Goal: Transaction & Acquisition: Purchase product/service

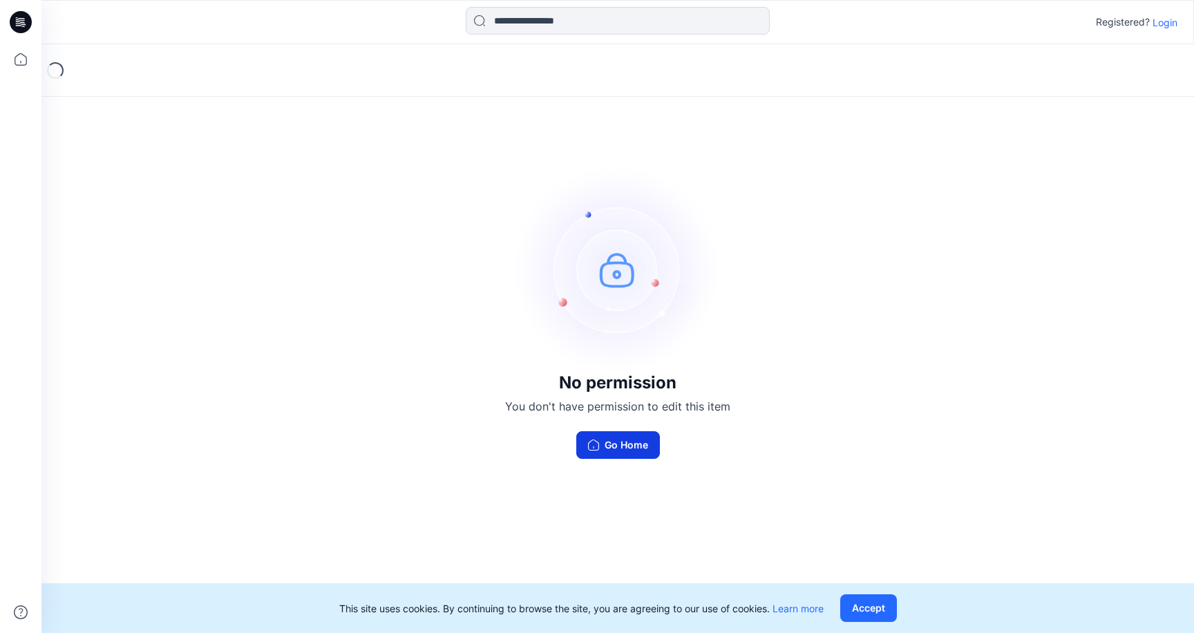
click at [597, 454] on button "Go Home" at bounding box center [618, 445] width 84 height 28
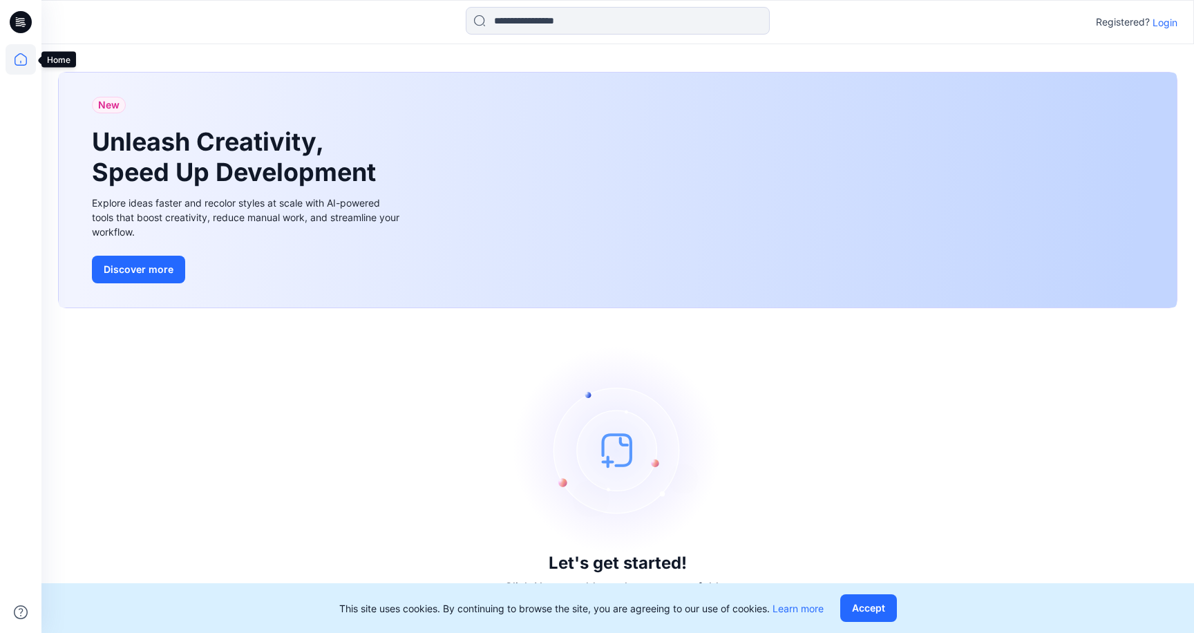
click at [23, 65] on icon at bounding box center [21, 59] width 12 height 12
click at [19, 0] on icon at bounding box center [21, 22] width 22 height 44
click at [19, 19] on icon at bounding box center [21, 22] width 22 height 22
click at [1169, 19] on p "Login" at bounding box center [1164, 22] width 25 height 15
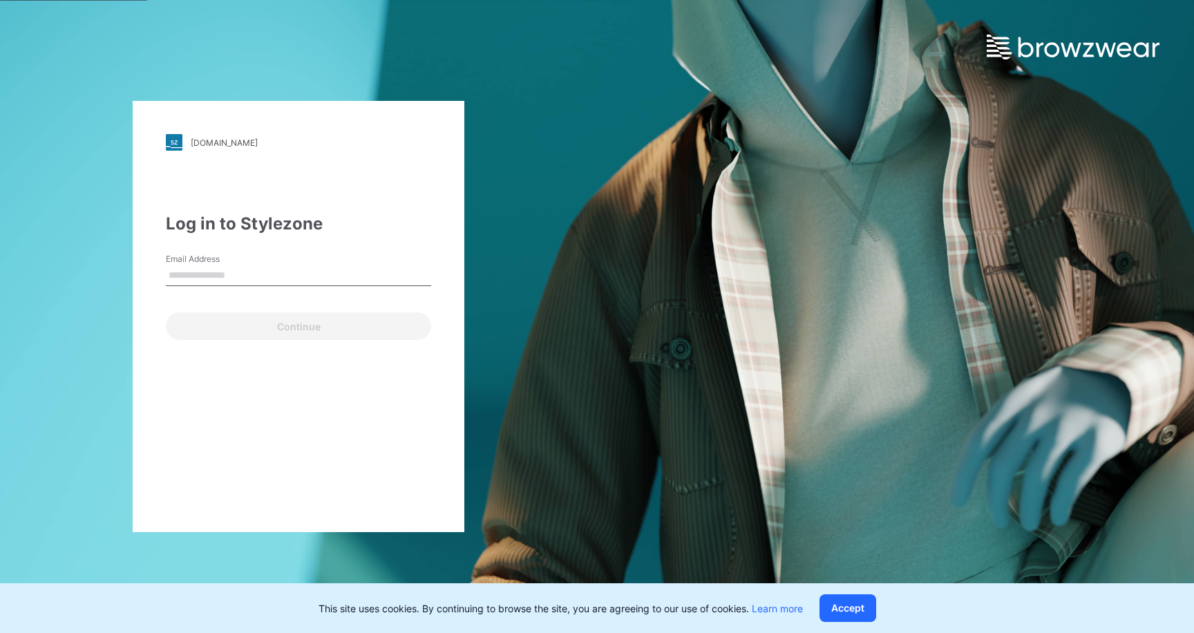
type input "**********"
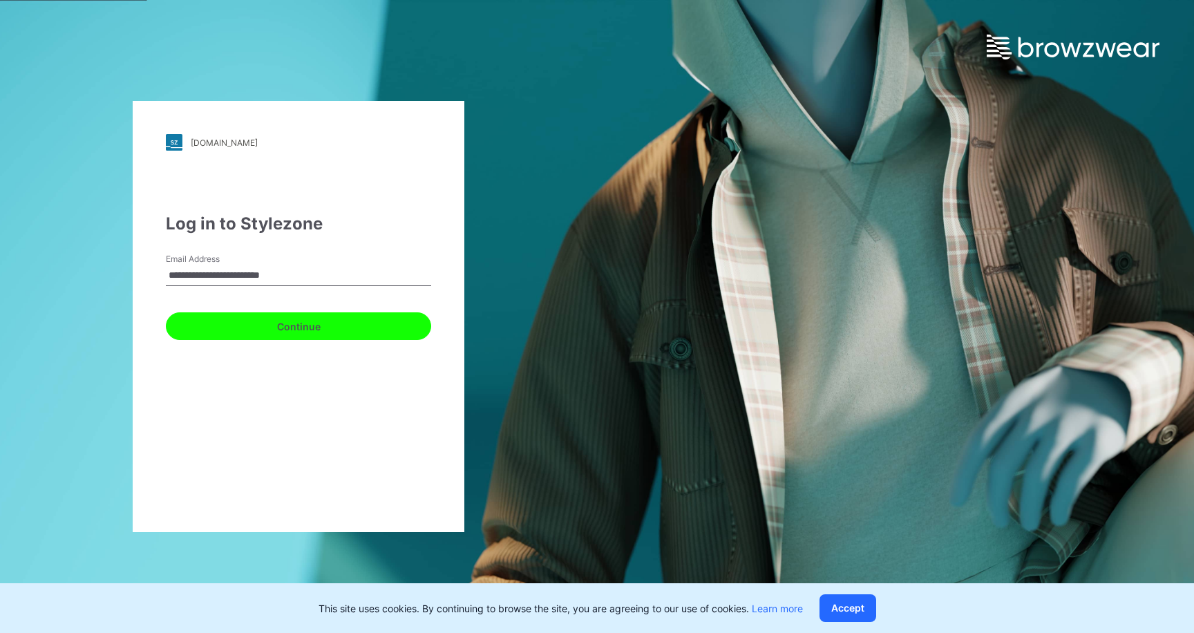
click at [298, 324] on button "Continue" at bounding box center [298, 326] width 265 height 28
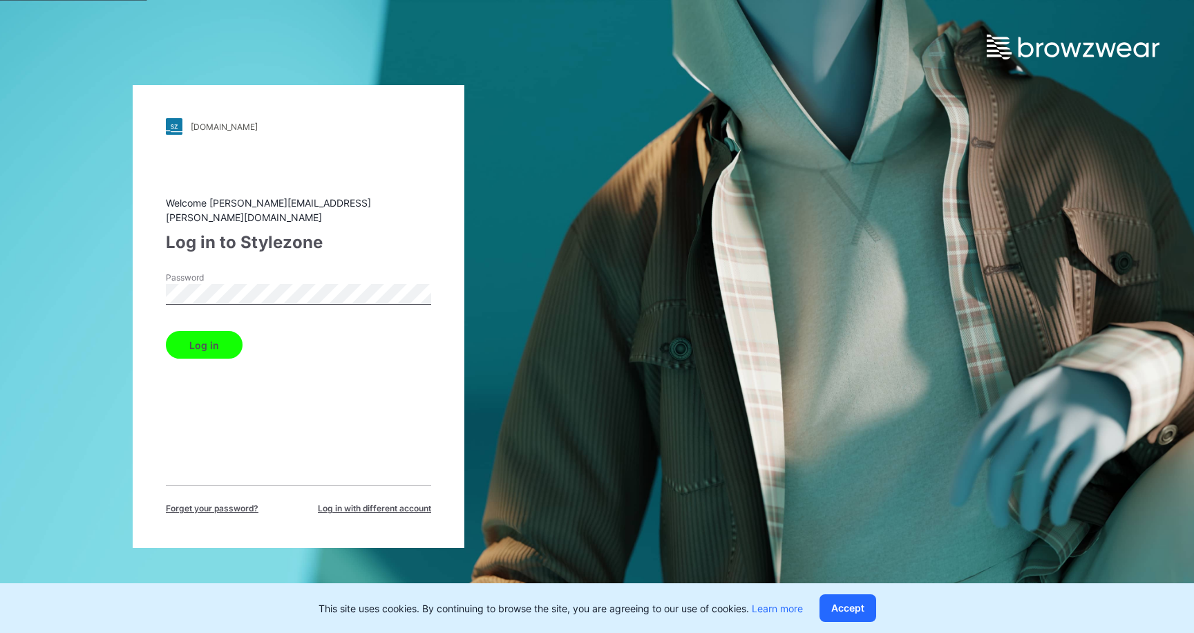
click at [226, 334] on button "Log in" at bounding box center [204, 345] width 77 height 28
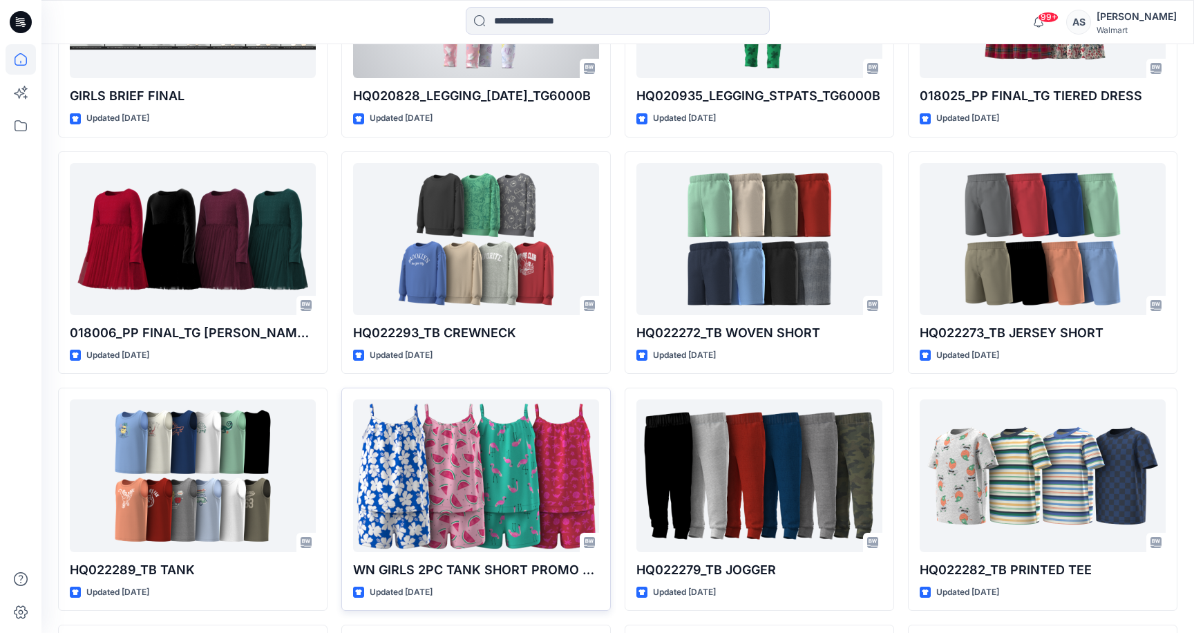
scroll to position [8403, 0]
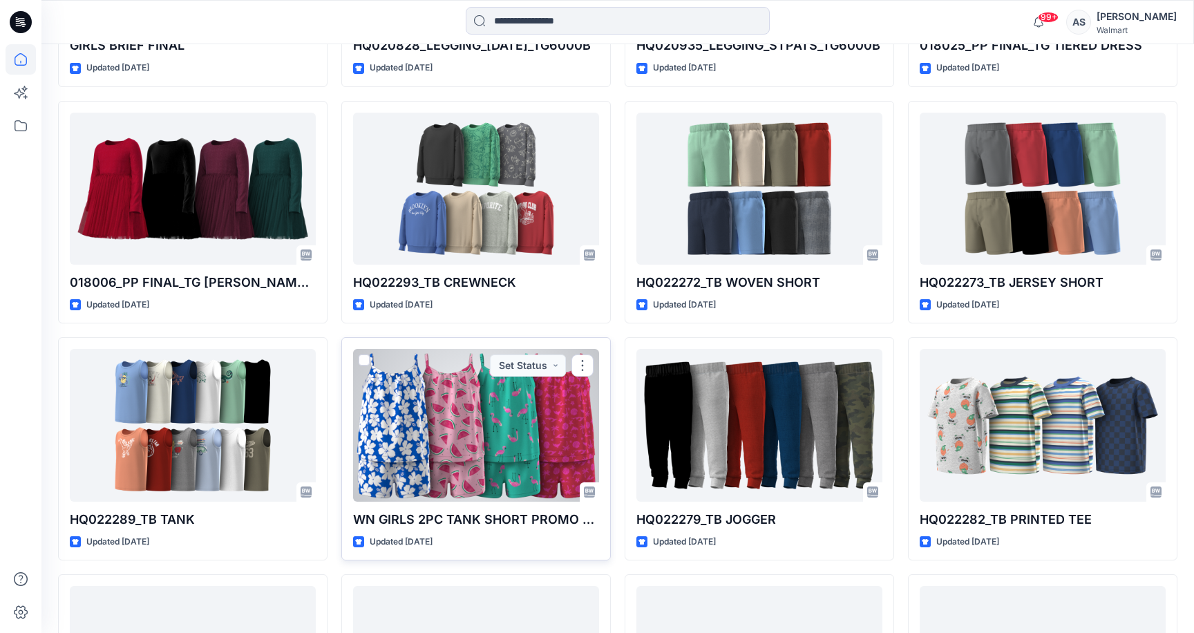
click at [440, 432] on div at bounding box center [476, 425] width 246 height 152
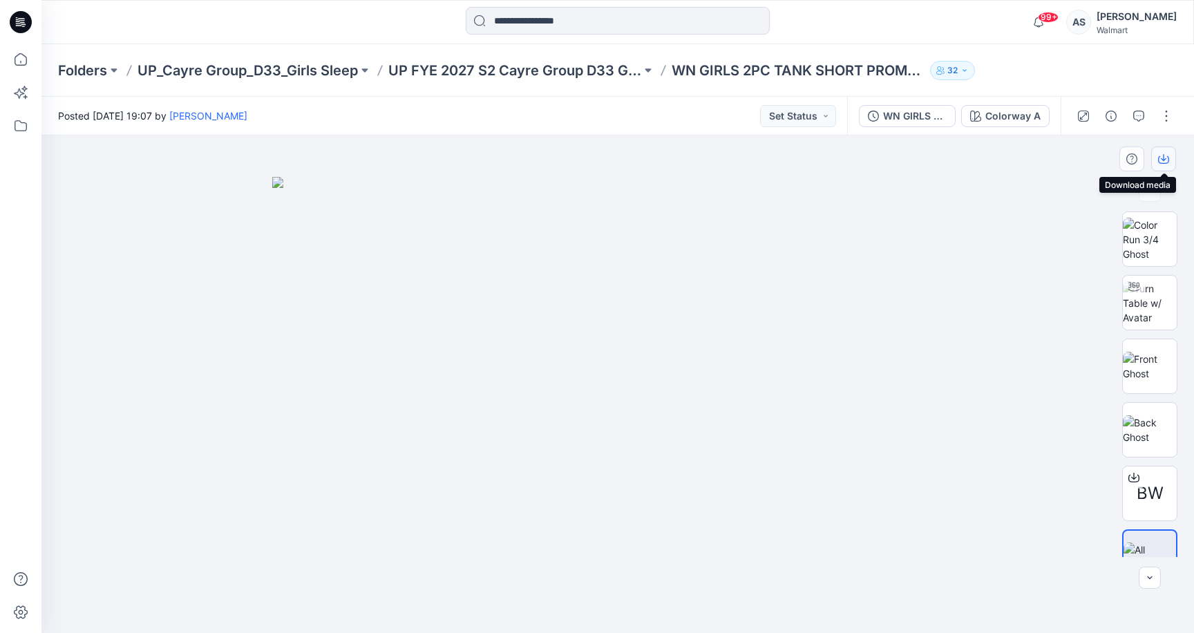
click at [1162, 160] on icon "button" at bounding box center [1163, 157] width 6 height 7
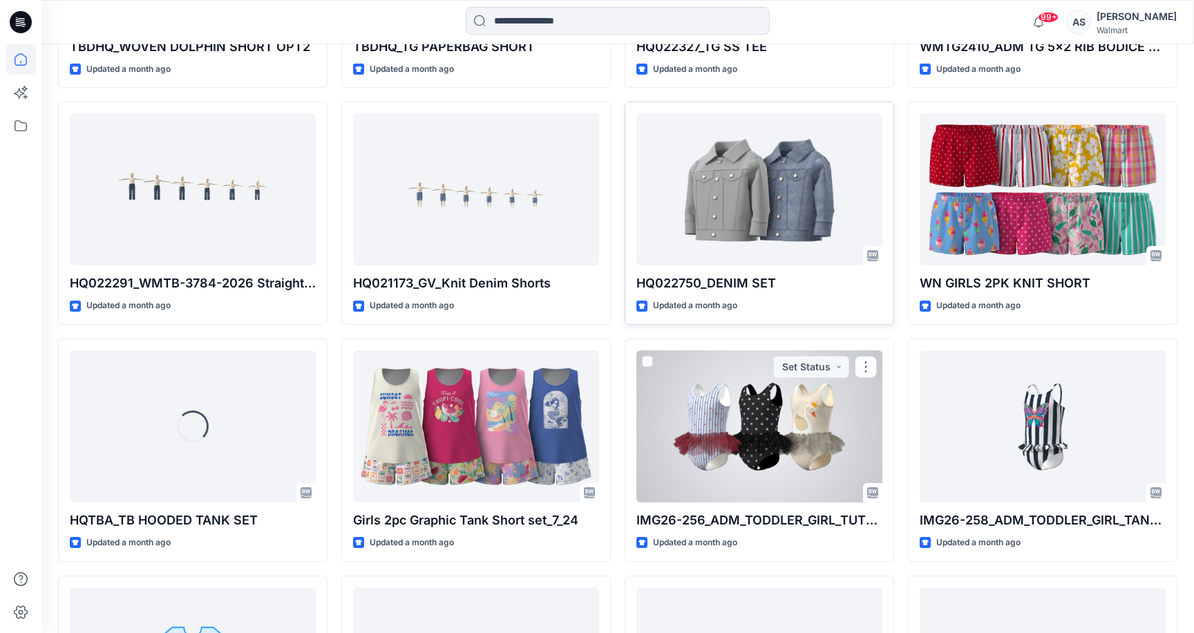
scroll to position [15033, 0]
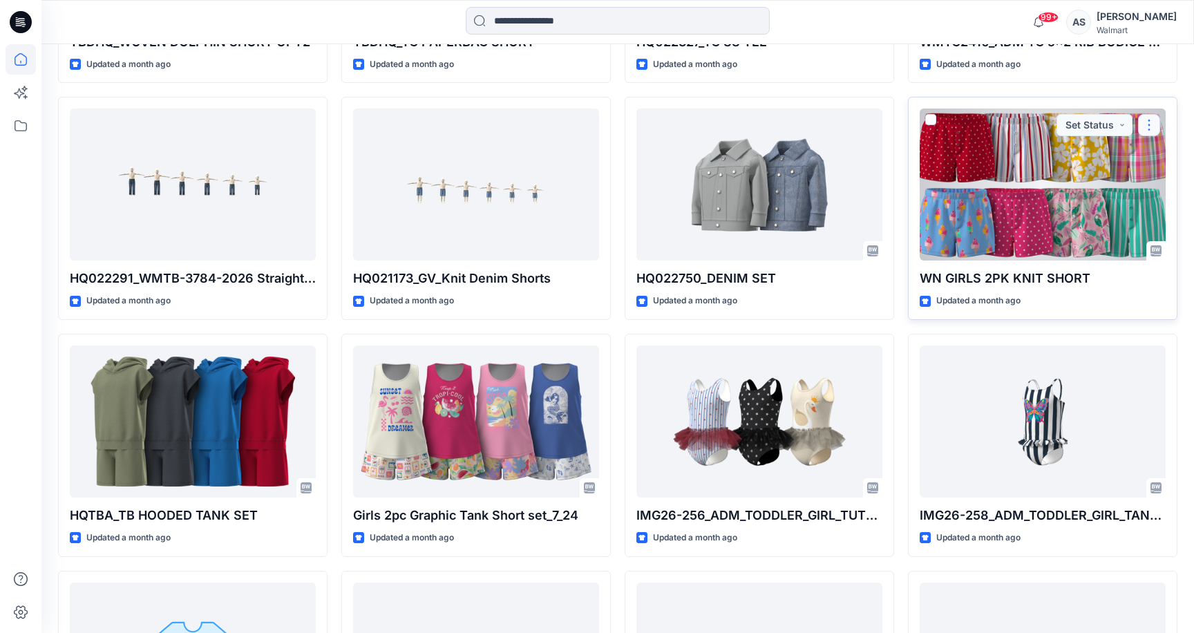
click at [1143, 122] on button "button" at bounding box center [1149, 125] width 22 height 22
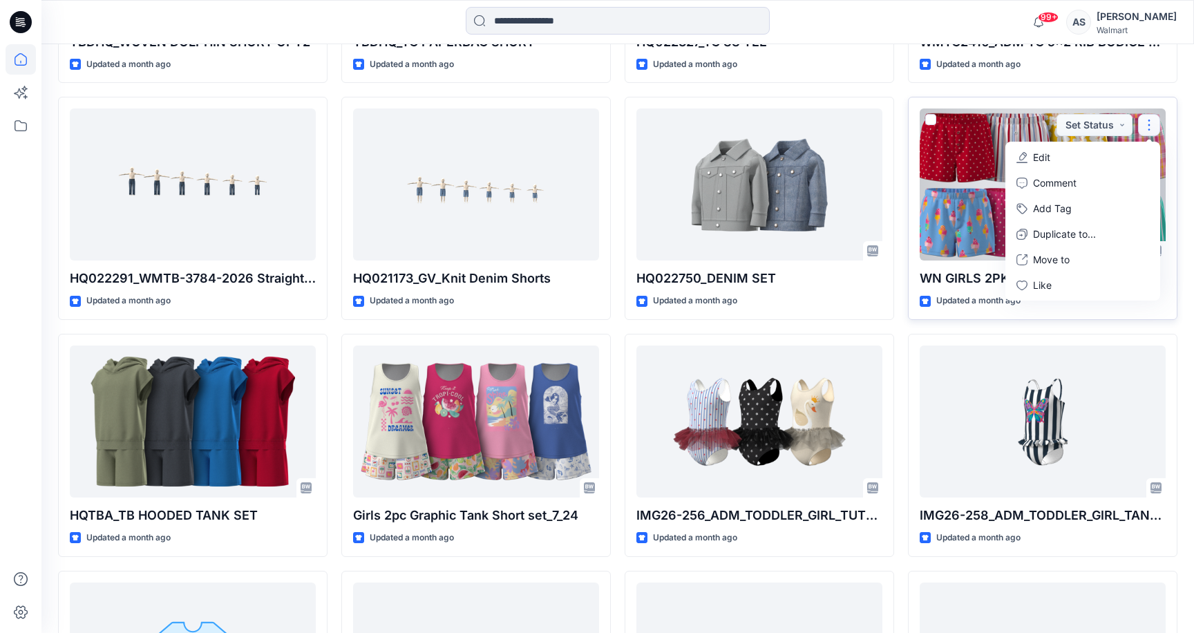
click at [972, 222] on div at bounding box center [1042, 184] width 246 height 152
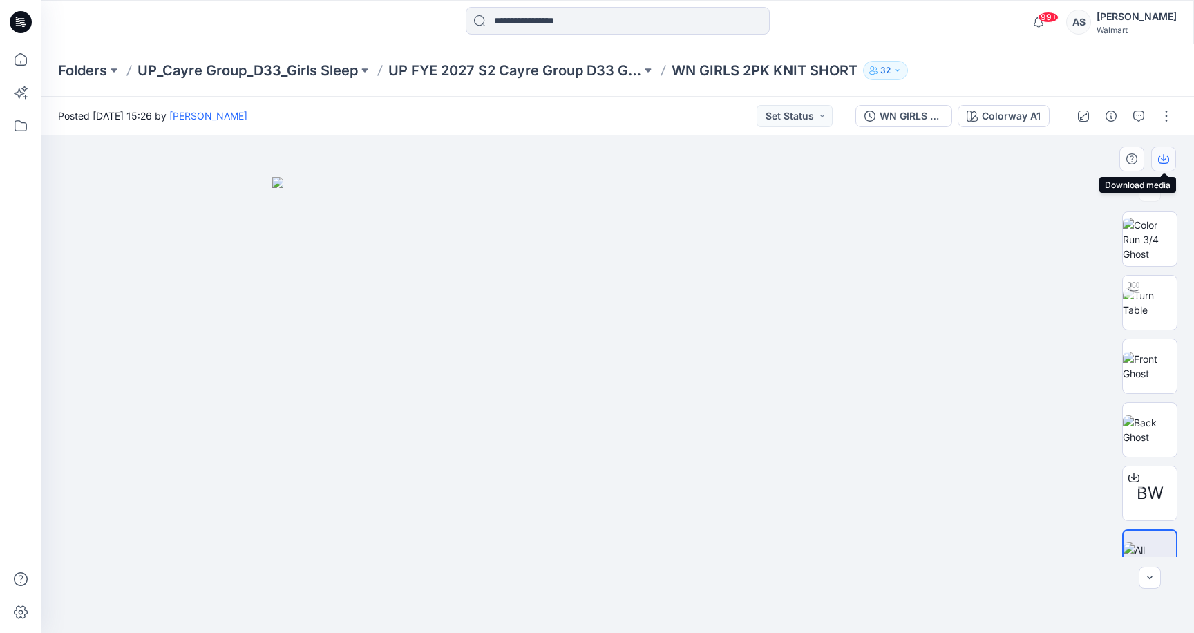
click at [1166, 158] on icon "button" at bounding box center [1163, 158] width 11 height 11
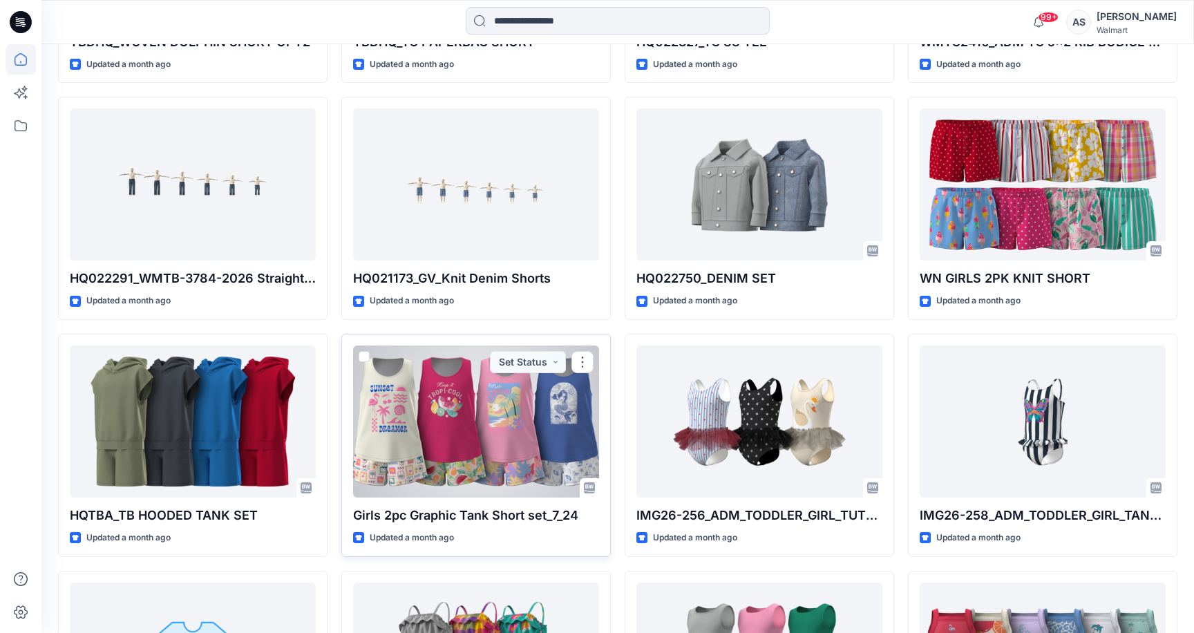
click at [408, 405] on div at bounding box center [476, 421] width 246 height 152
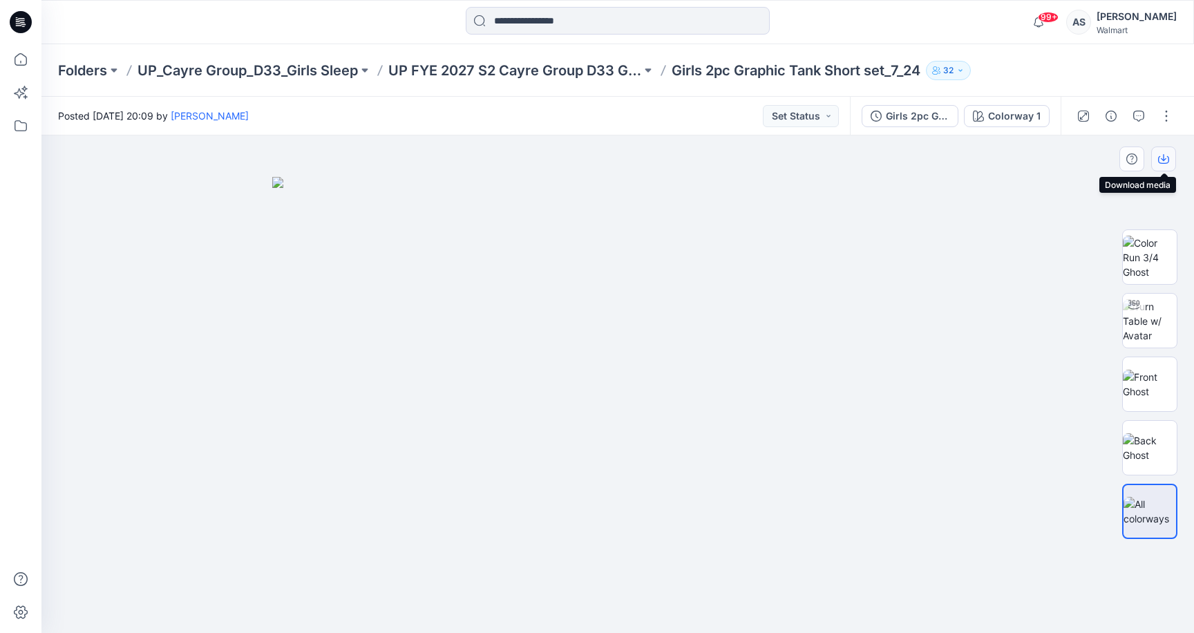
click at [1160, 155] on icon "button" at bounding box center [1163, 158] width 11 height 11
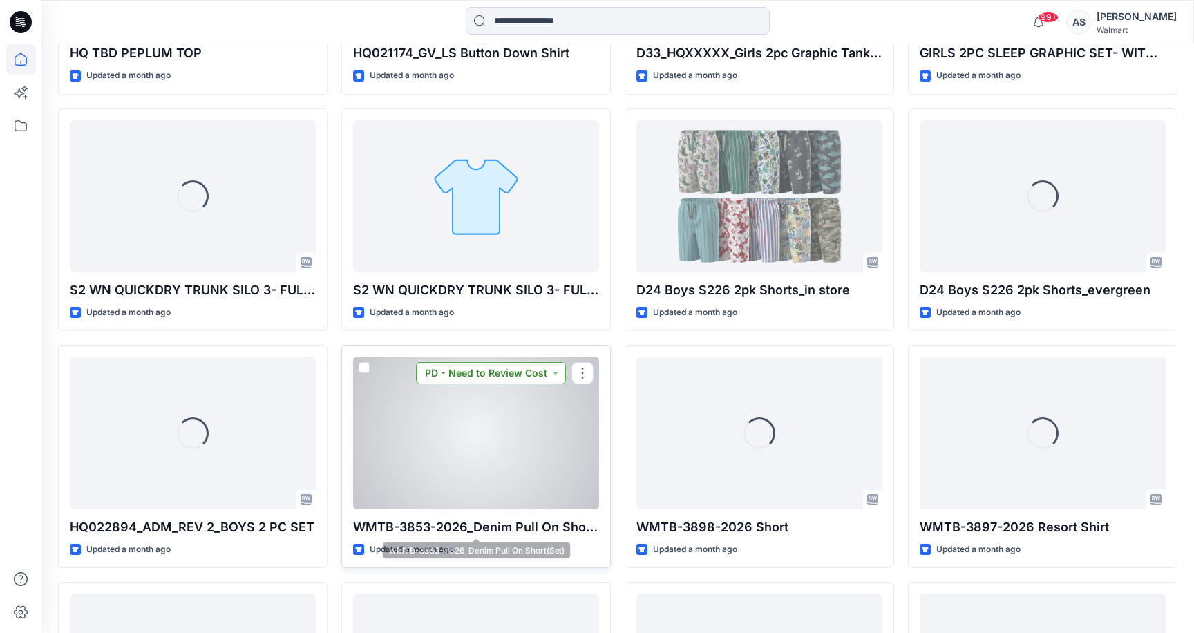
scroll to position [15969, 0]
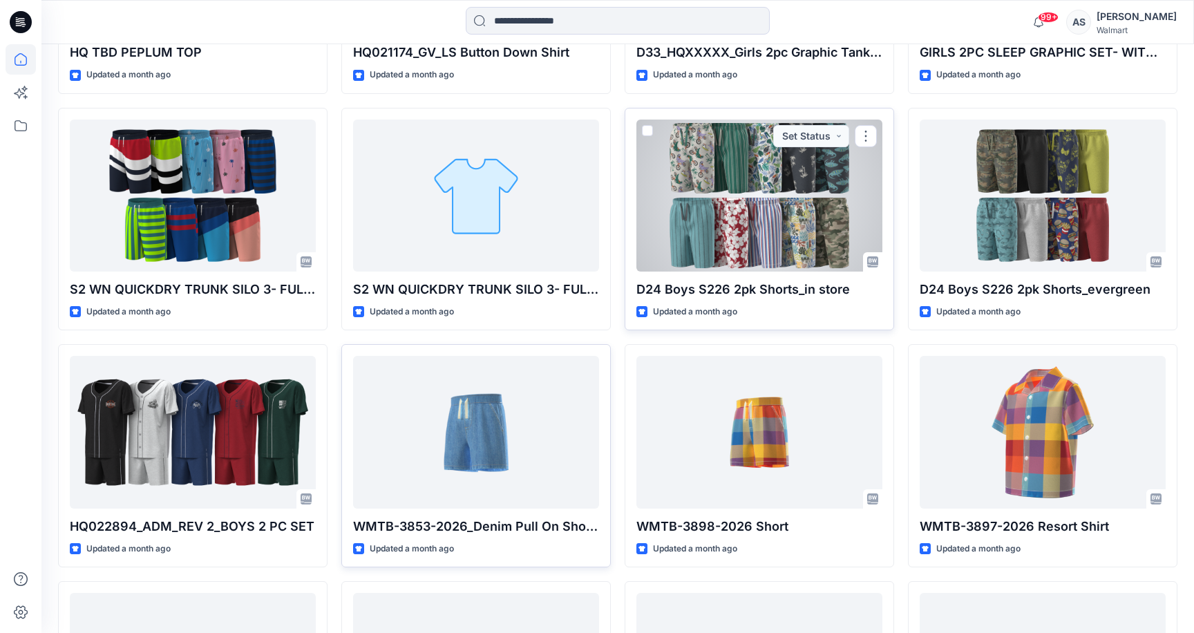
click at [784, 229] on div at bounding box center [759, 195] width 246 height 152
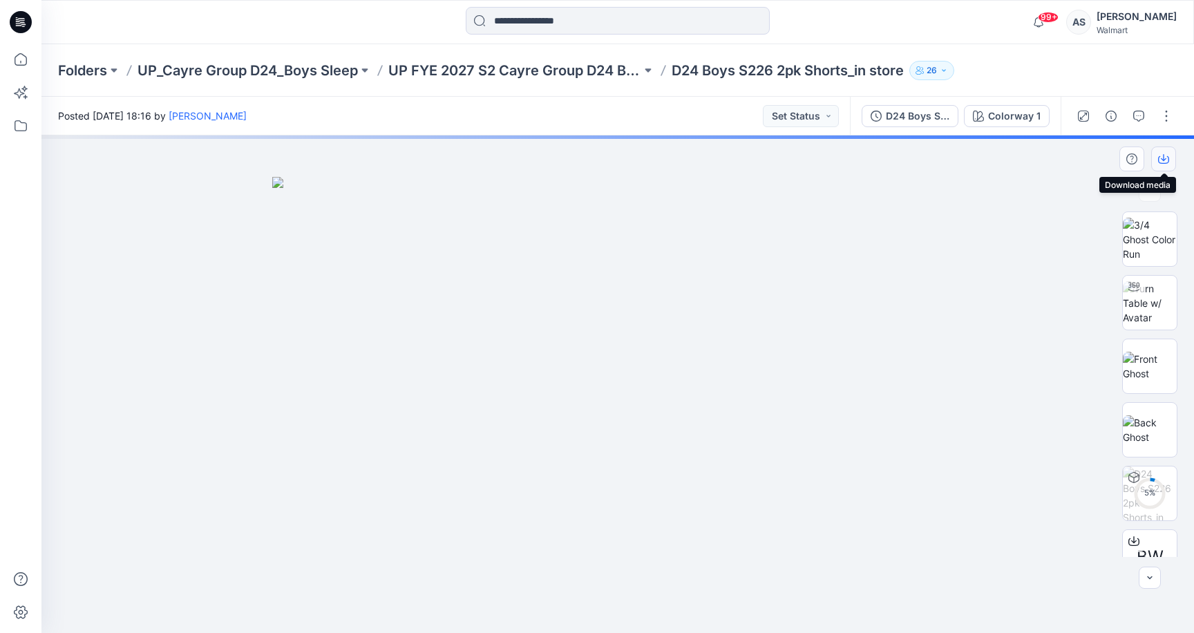
click at [1159, 163] on icon "button" at bounding box center [1163, 158] width 11 height 11
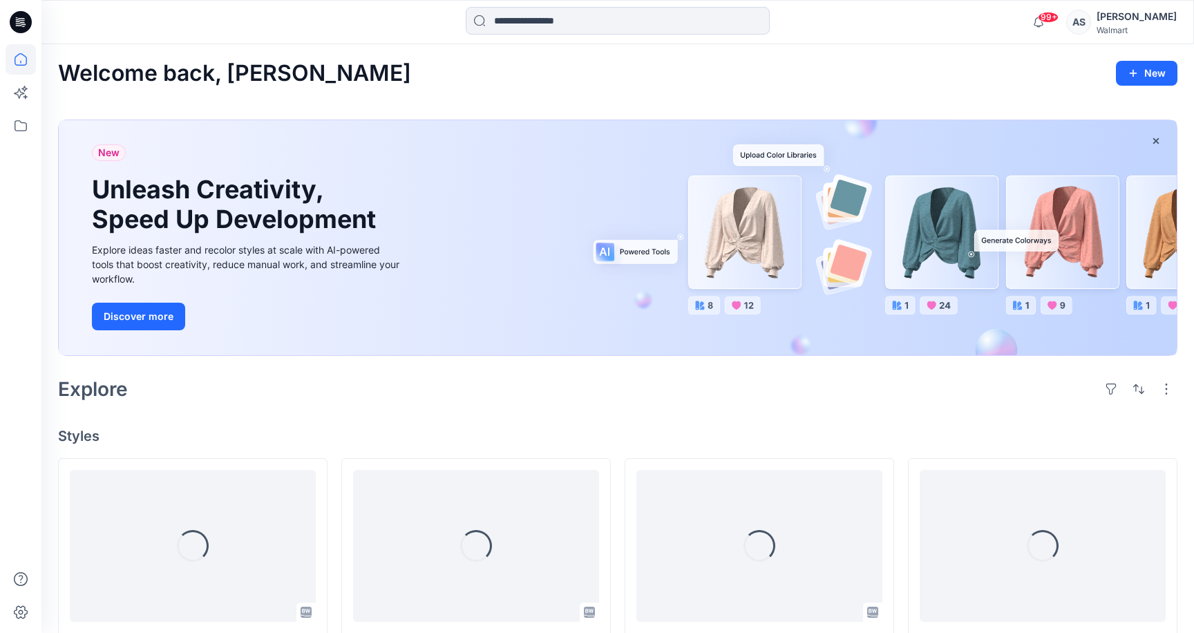
scroll to position [15969, 0]
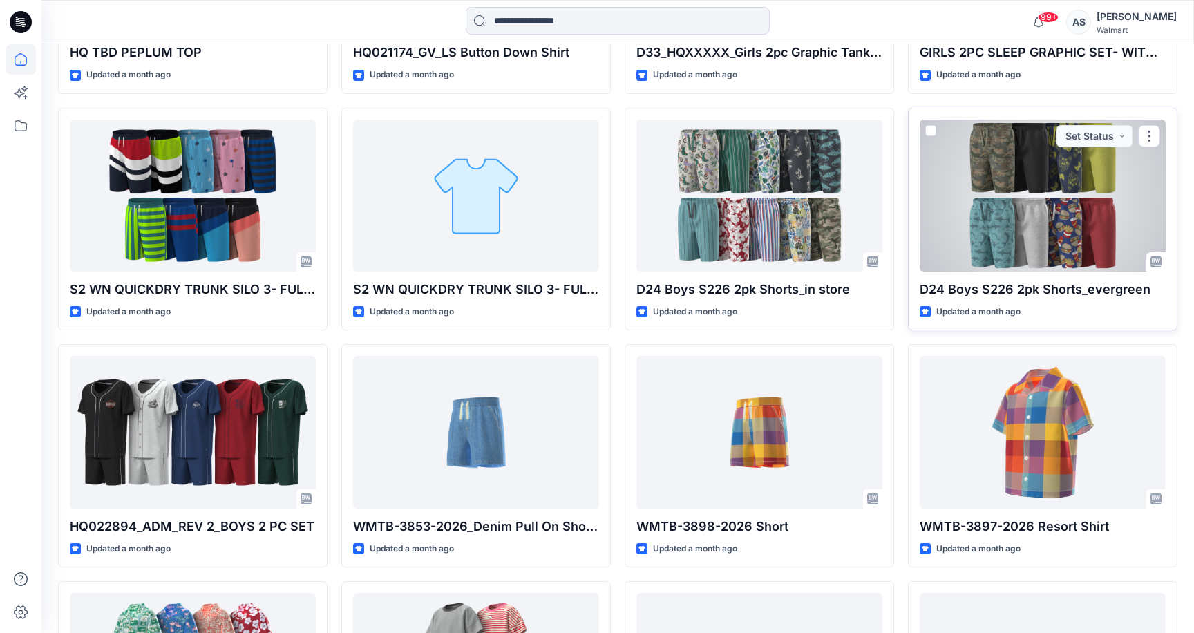
click at [1053, 195] on div at bounding box center [1042, 195] width 246 height 152
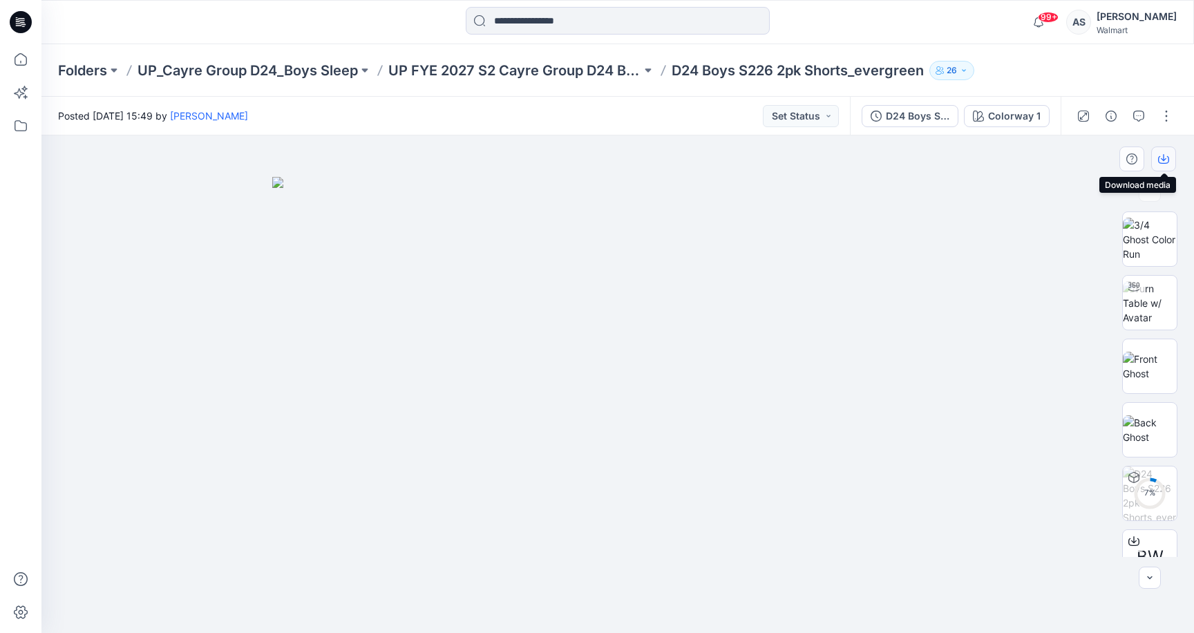
click at [1171, 165] on button "button" at bounding box center [1163, 158] width 25 height 25
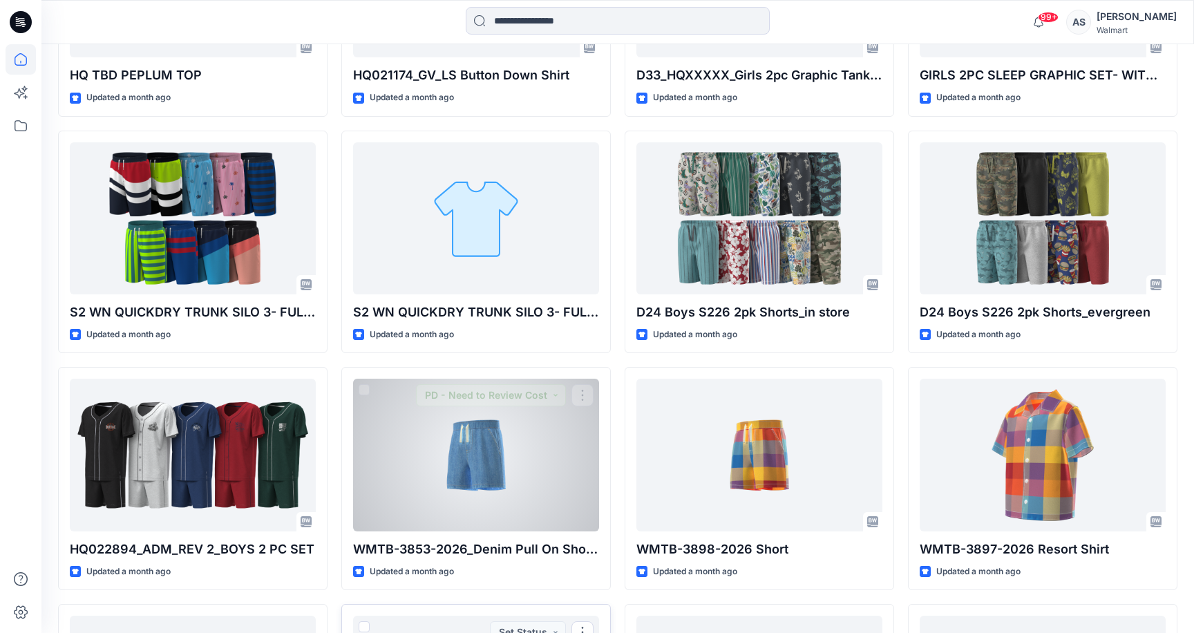
scroll to position [16206, 0]
